Goal: Task Accomplishment & Management: Manage account settings

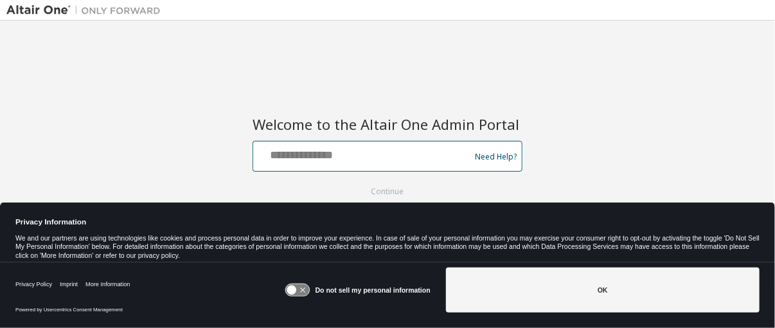
click at [295, 156] on input "text" at bounding box center [363, 153] width 210 height 19
type input "**********"
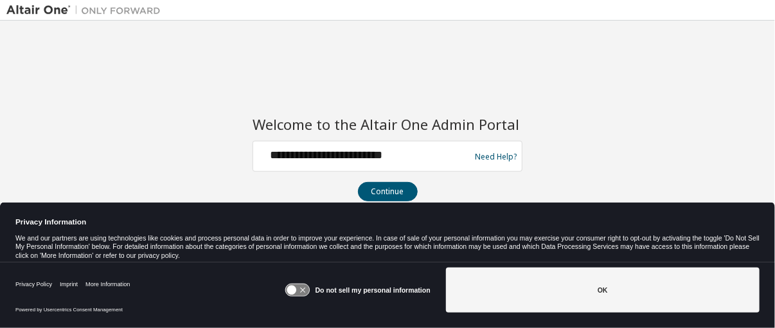
click at [381, 190] on button "Continue" at bounding box center [388, 191] width 60 height 19
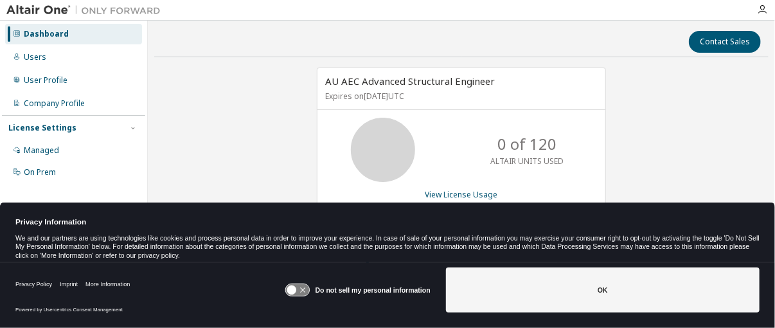
click at [557, 296] on button "OK" at bounding box center [603, 289] width 314 height 45
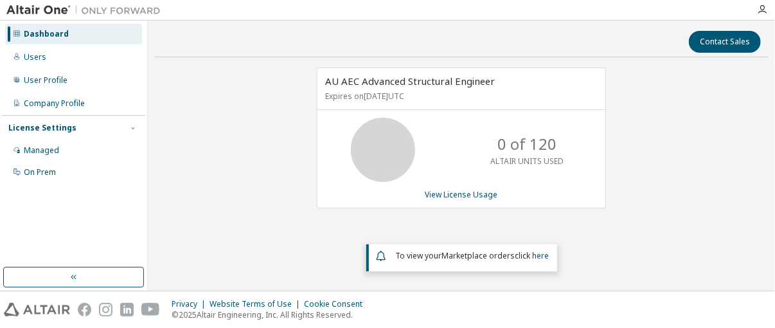
click at [33, 57] on div "Users" at bounding box center [35, 57] width 23 height 10
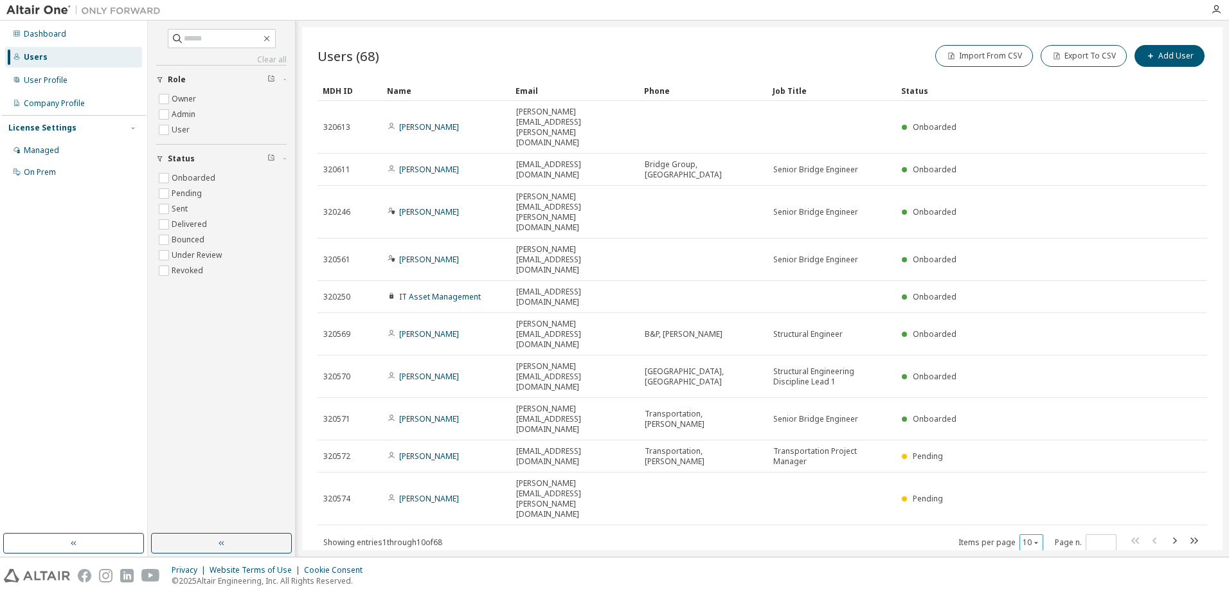
click at [775, 327] on icon "button" at bounding box center [1037, 543] width 8 height 8
click at [775, 327] on div "100" at bounding box center [1071, 426] width 103 height 15
click at [321, 110] on td "320613" at bounding box center [350, 127] width 64 height 53
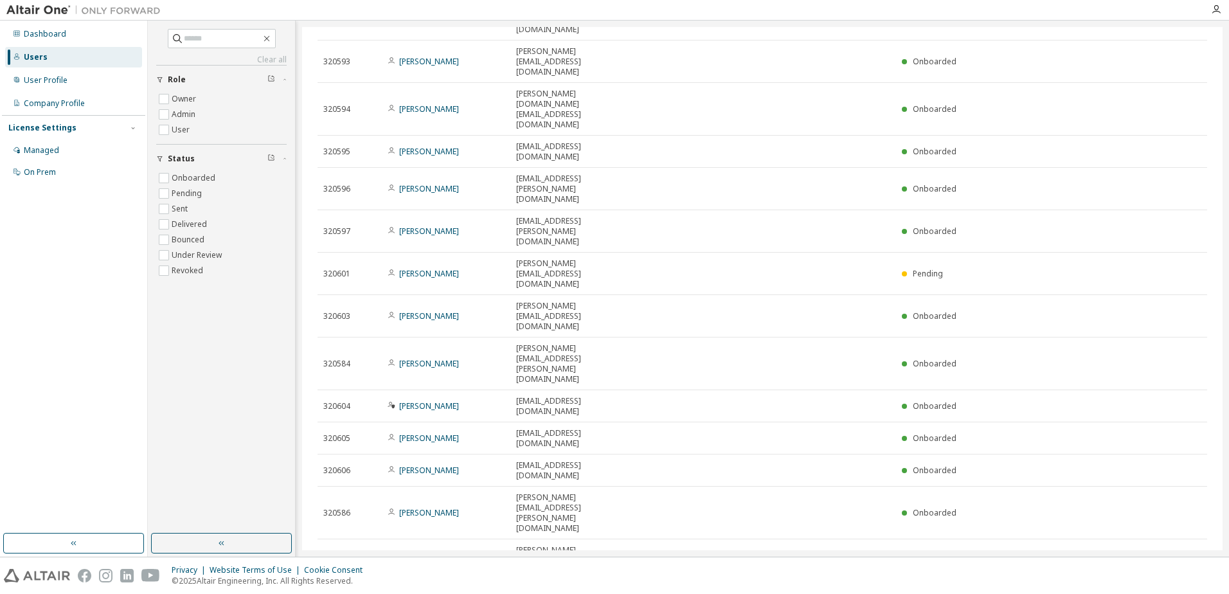
scroll to position [1107, 0]
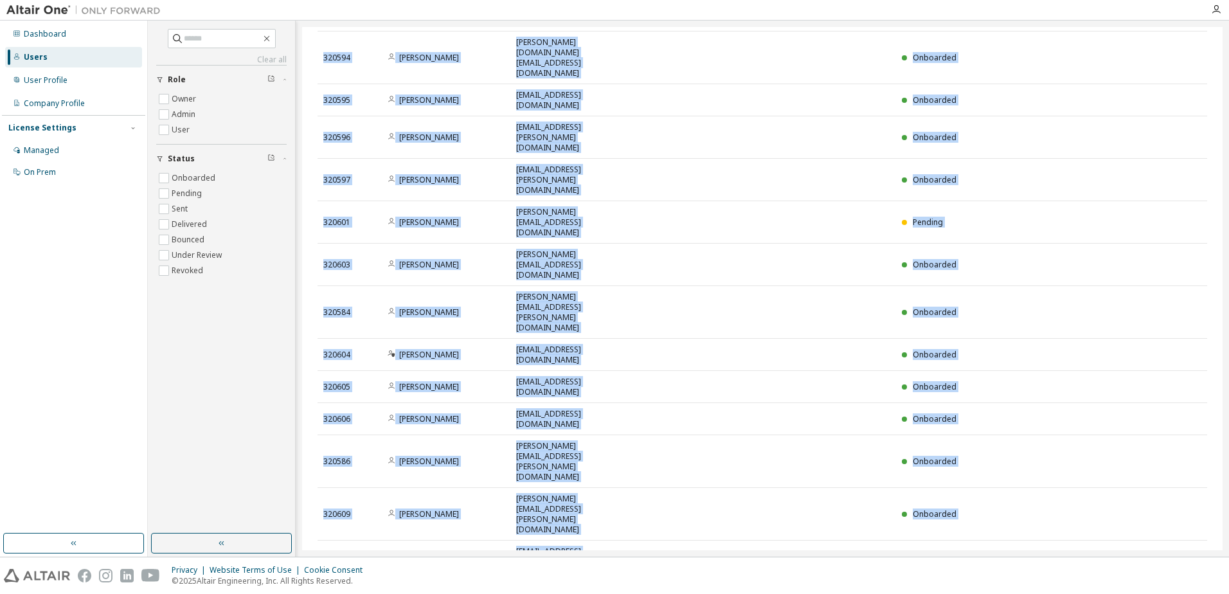
copy tbody "646152 Loremi Dolorsi ametco.adipisc@elits.doe Temporinc 876791 Utla Etdolor ma…"
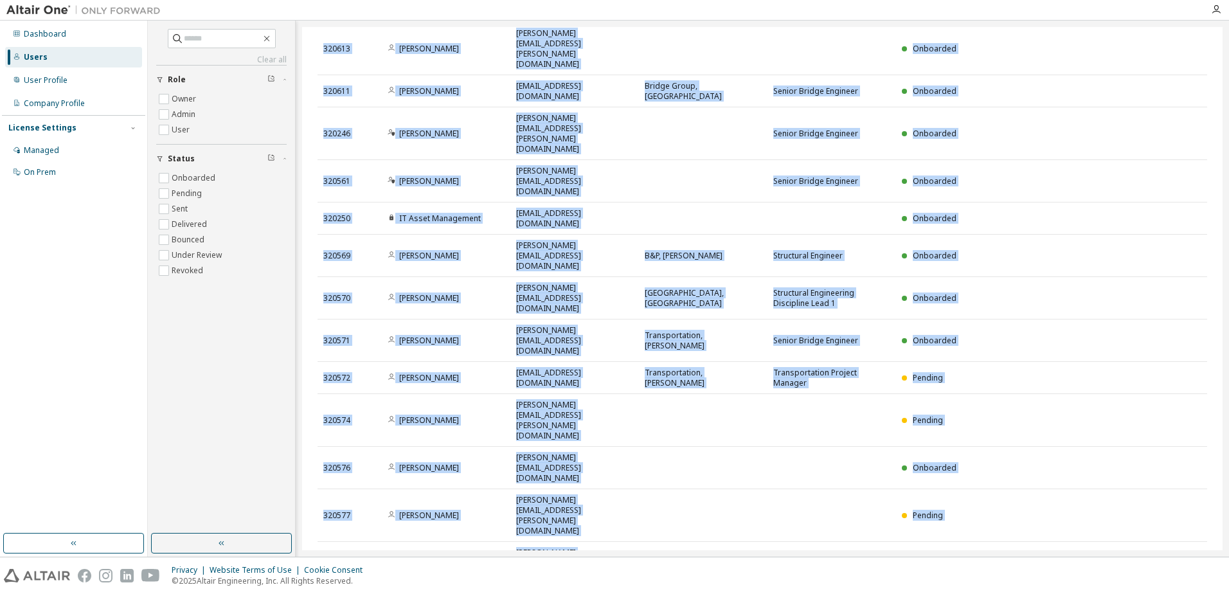
scroll to position [0, 0]
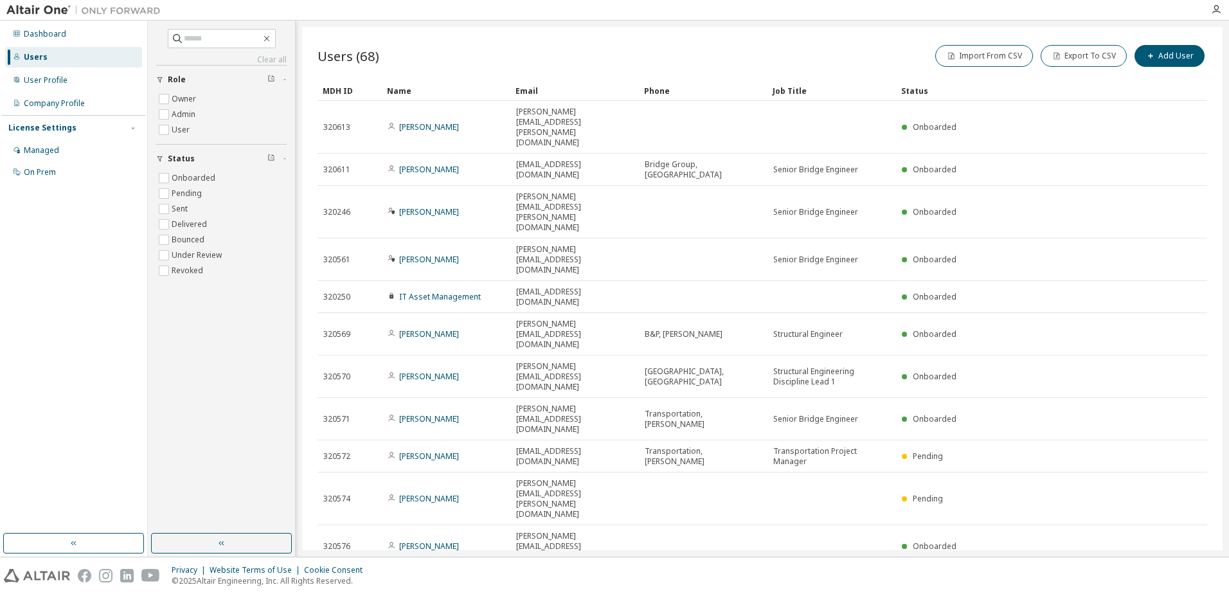
click at [775, 89] on div "Status" at bounding box center [1017, 90] width 233 height 21
click at [775, 87] on div "Status" at bounding box center [1017, 90] width 233 height 21
click at [775, 89] on div "Status" at bounding box center [1017, 90] width 233 height 21
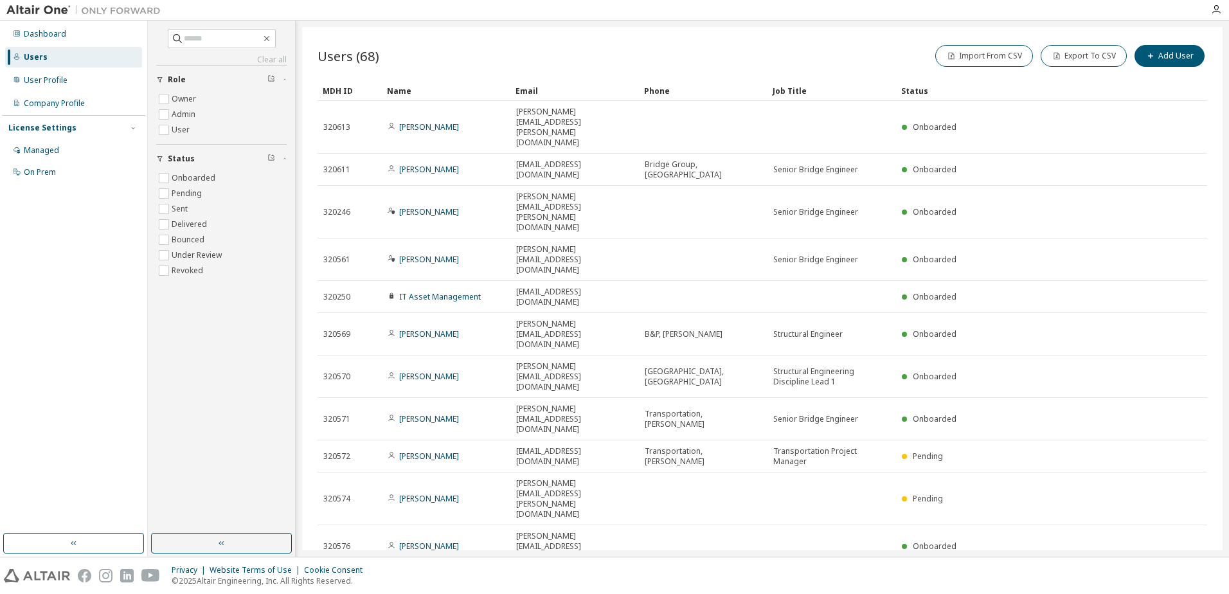
click at [775, 91] on div "Status" at bounding box center [1017, 90] width 233 height 21
click at [775, 92] on div "Status" at bounding box center [1017, 90] width 233 height 21
click at [775, 92] on div "Job Title" at bounding box center [832, 90] width 118 height 21
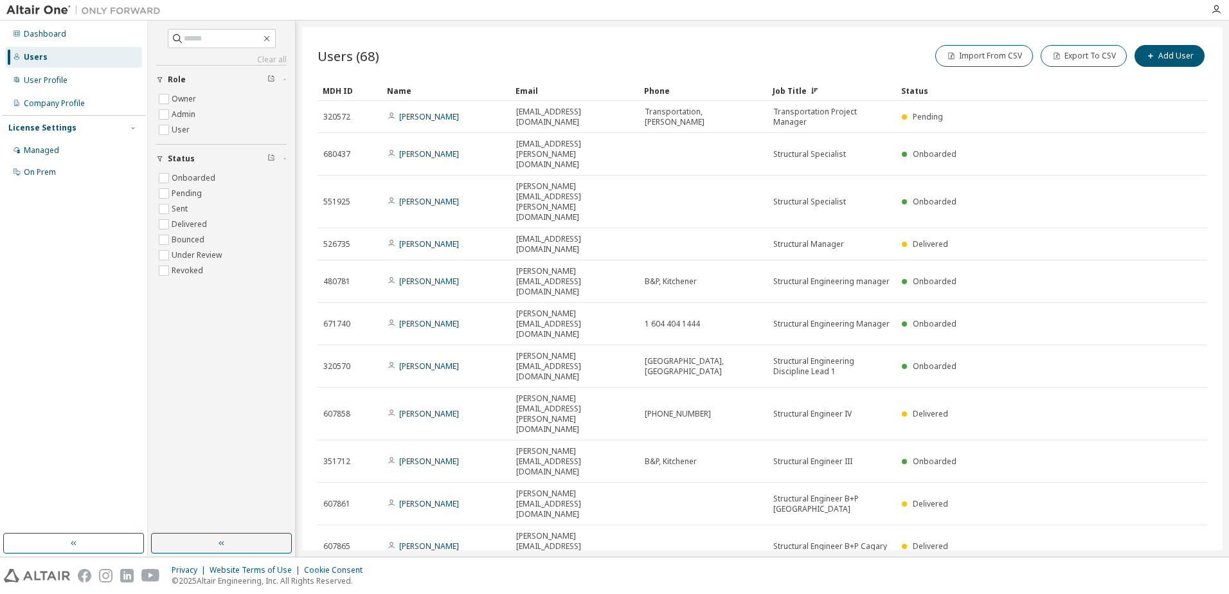
click at [775, 87] on div "Status" at bounding box center [1017, 90] width 233 height 21
click at [775, 92] on div "Status" at bounding box center [1017, 90] width 233 height 21
